Goal: Navigation & Orientation: Find specific page/section

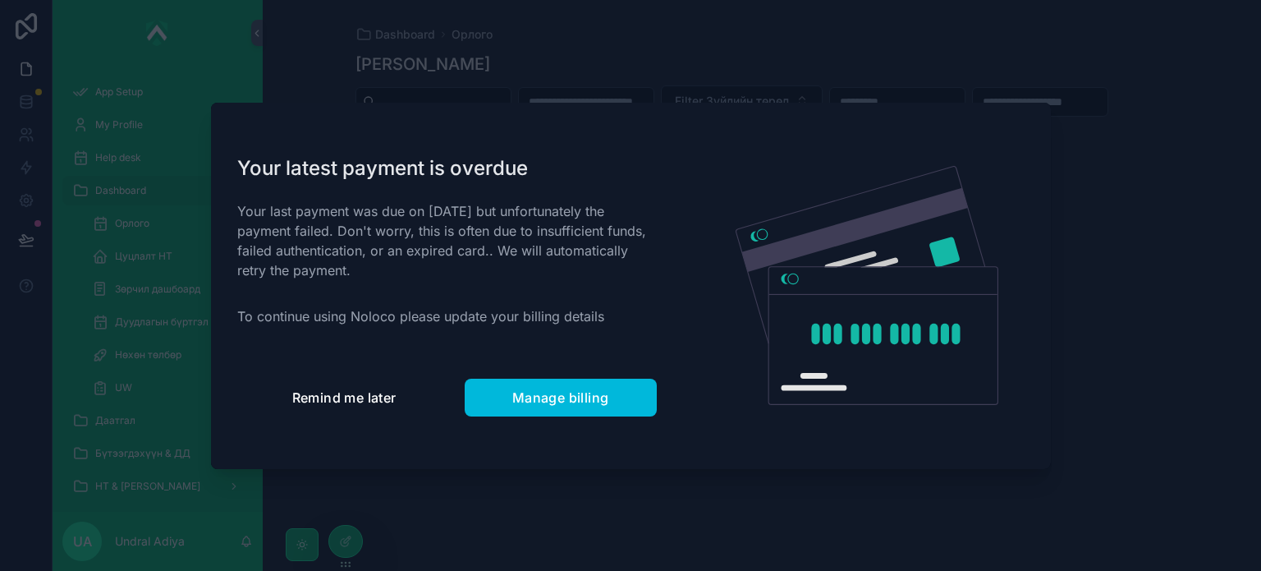
click at [321, 399] on span "Remind me later" at bounding box center [344, 397] width 104 height 16
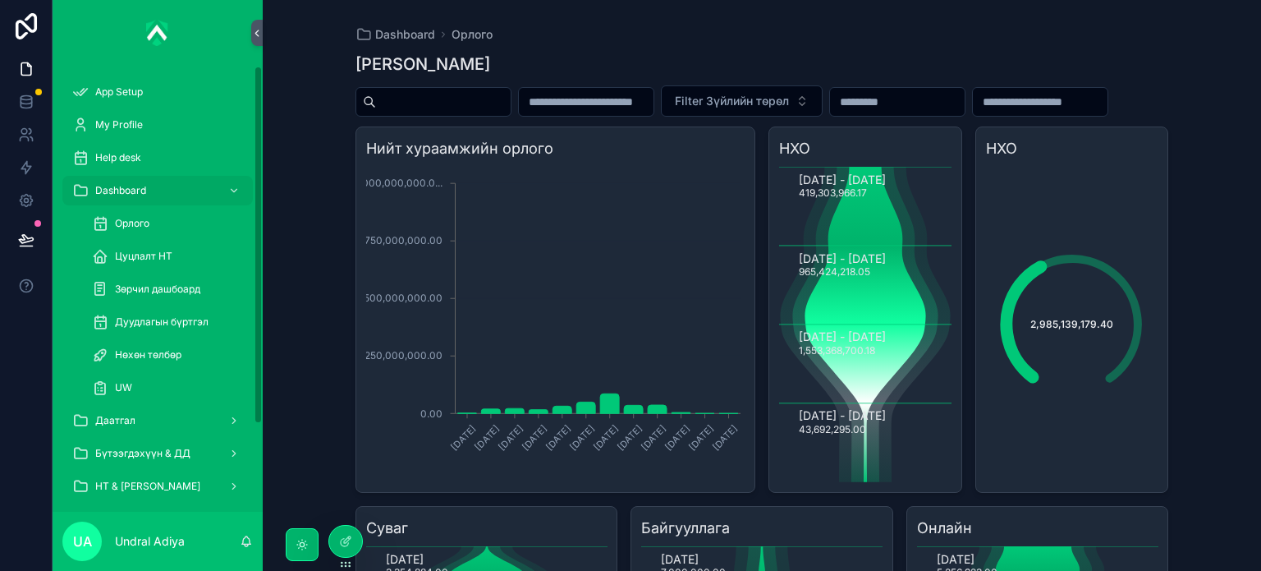
click at [131, 182] on div "Dashboard" at bounding box center [157, 190] width 171 height 26
